Goal: Task Accomplishment & Management: Use online tool/utility

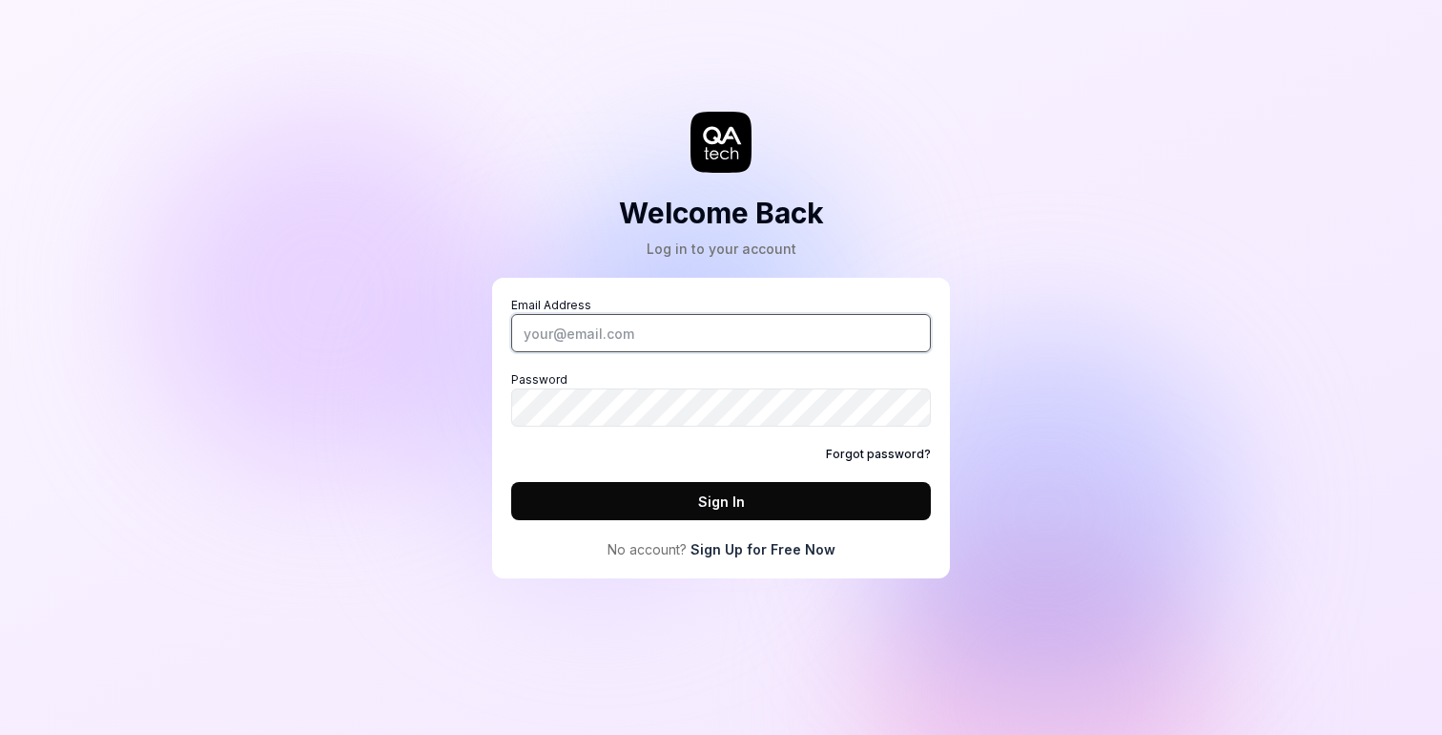
click at [662, 330] on input "Email Address" at bounding box center [721, 333] width 420 height 38
drag, startPoint x: 571, startPoint y: 331, endPoint x: 762, endPoint y: 331, distance: 190.8
click at [762, 331] on input "[PERSON_NAME][EMAIL_ADDRESS]" at bounding box center [721, 333] width 420 height 38
type input "[PERSON_NAME][EMAIL_ADDRESS][DOMAIN_NAME]"
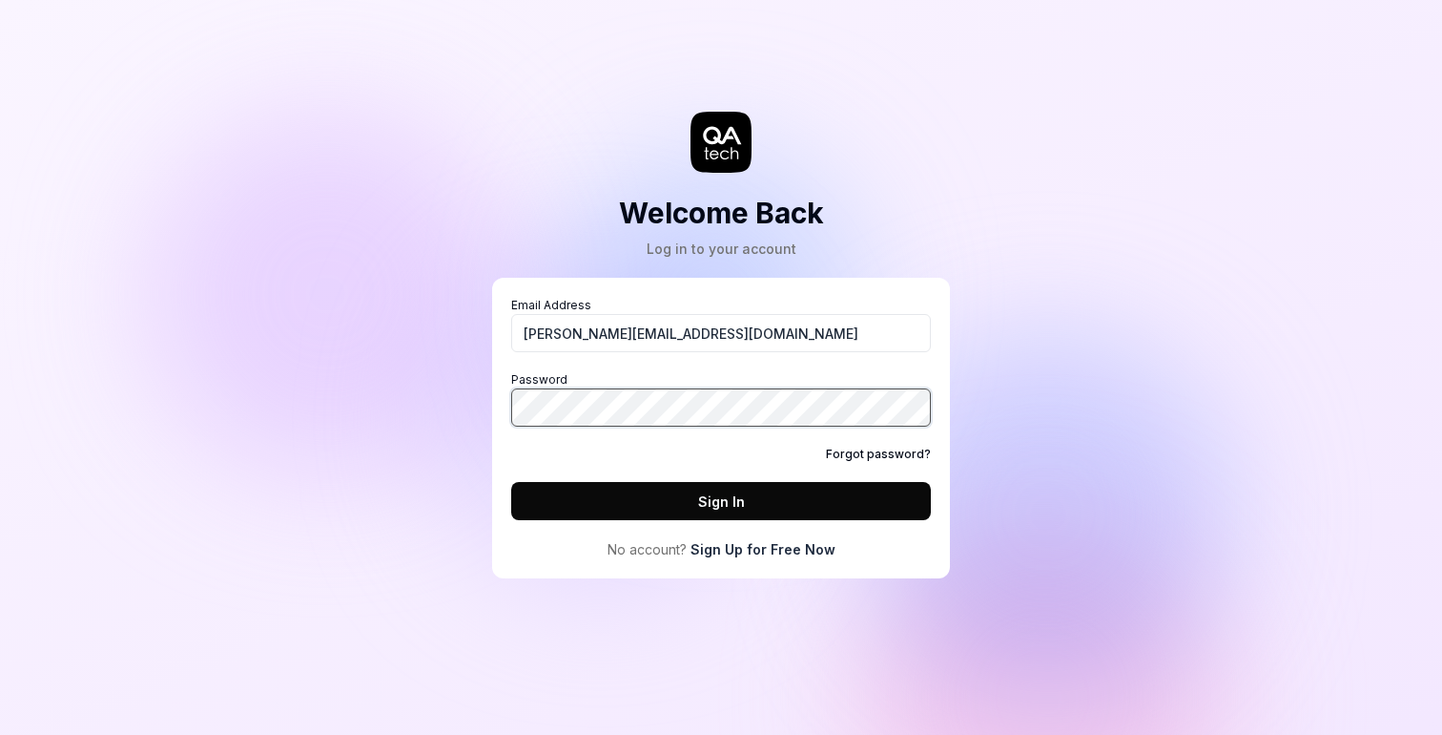
click at [511, 482] on button "Sign In" at bounding box center [721, 501] width 420 height 38
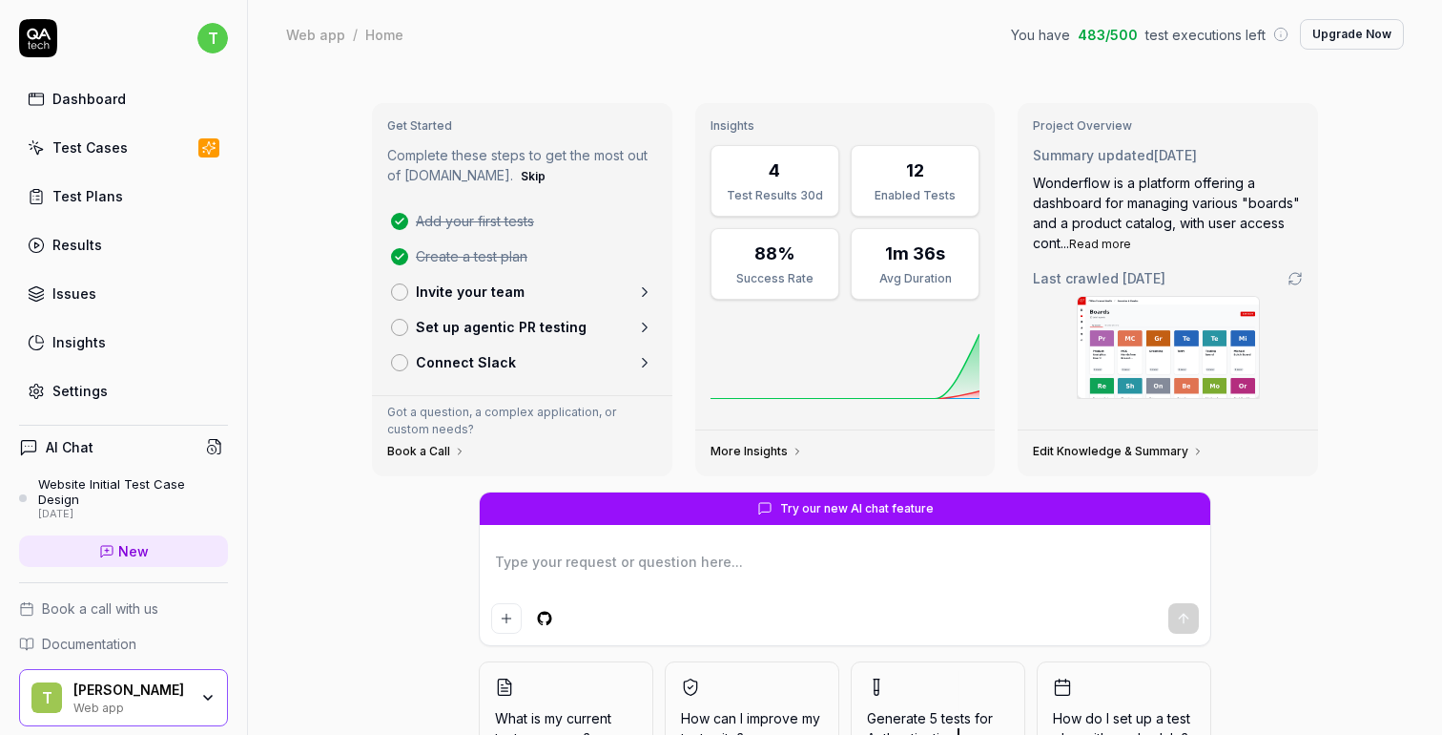
type textarea "*"
click at [98, 149] on div "Test Cases" at bounding box center [89, 147] width 75 height 20
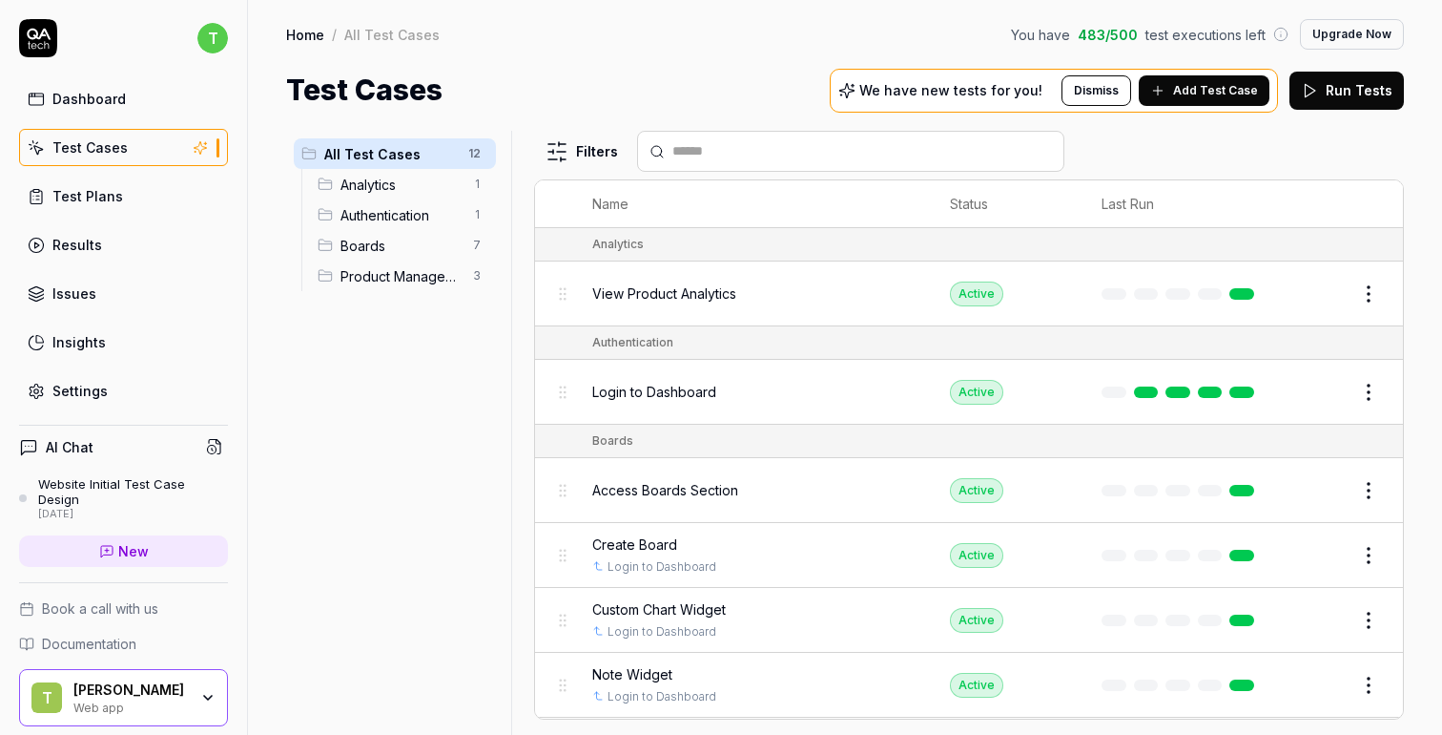
click at [384, 238] on span "Boards" at bounding box center [401, 246] width 121 height 20
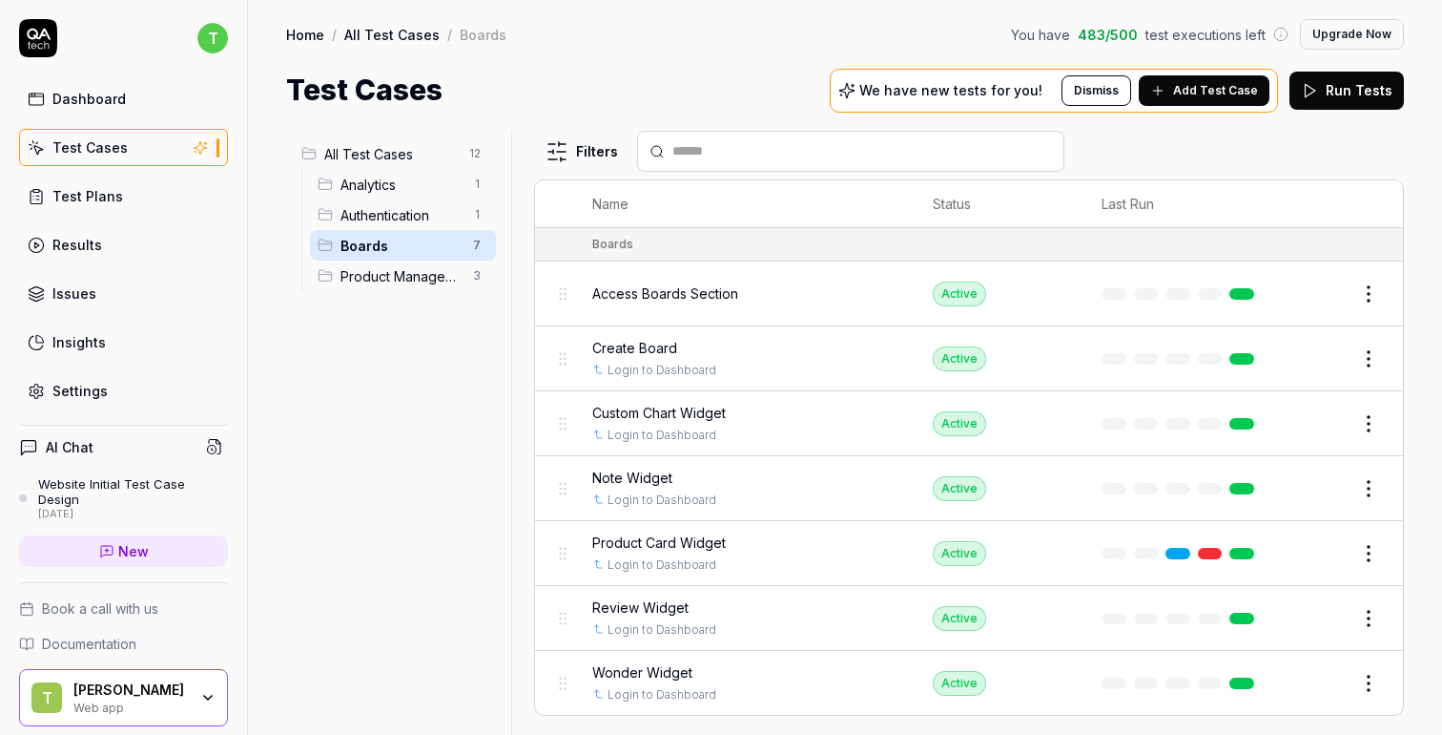
click at [678, 73] on div "Test Cases We have new tests for you! Dismiss Add Test Case Run Tests" at bounding box center [845, 90] width 1118 height 43
click at [1098, 92] on button "Dismiss" at bounding box center [1097, 90] width 70 height 31
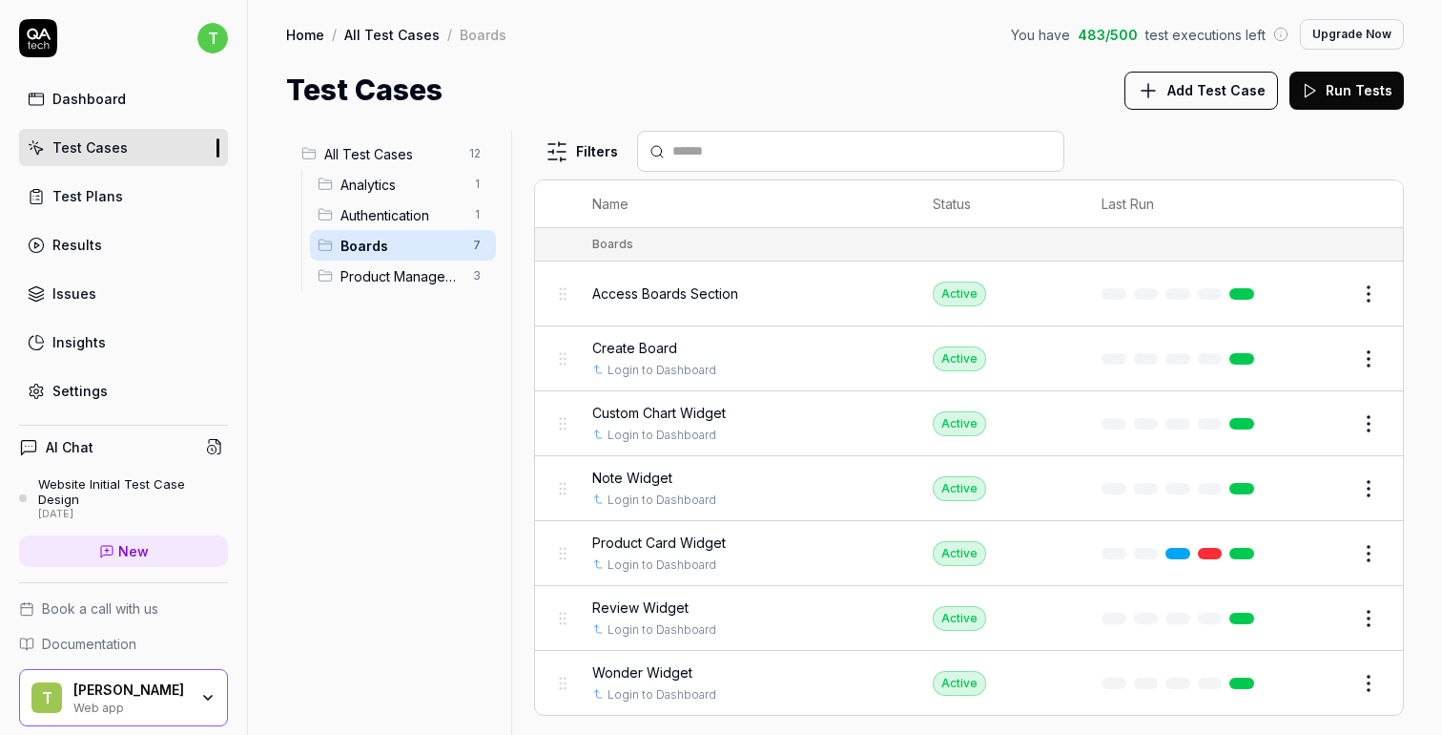
click at [831, 69] on div "Test Cases Add Test Case Run Tests" at bounding box center [845, 90] width 1118 height 43
